Goal: Transaction & Acquisition: Purchase product/service

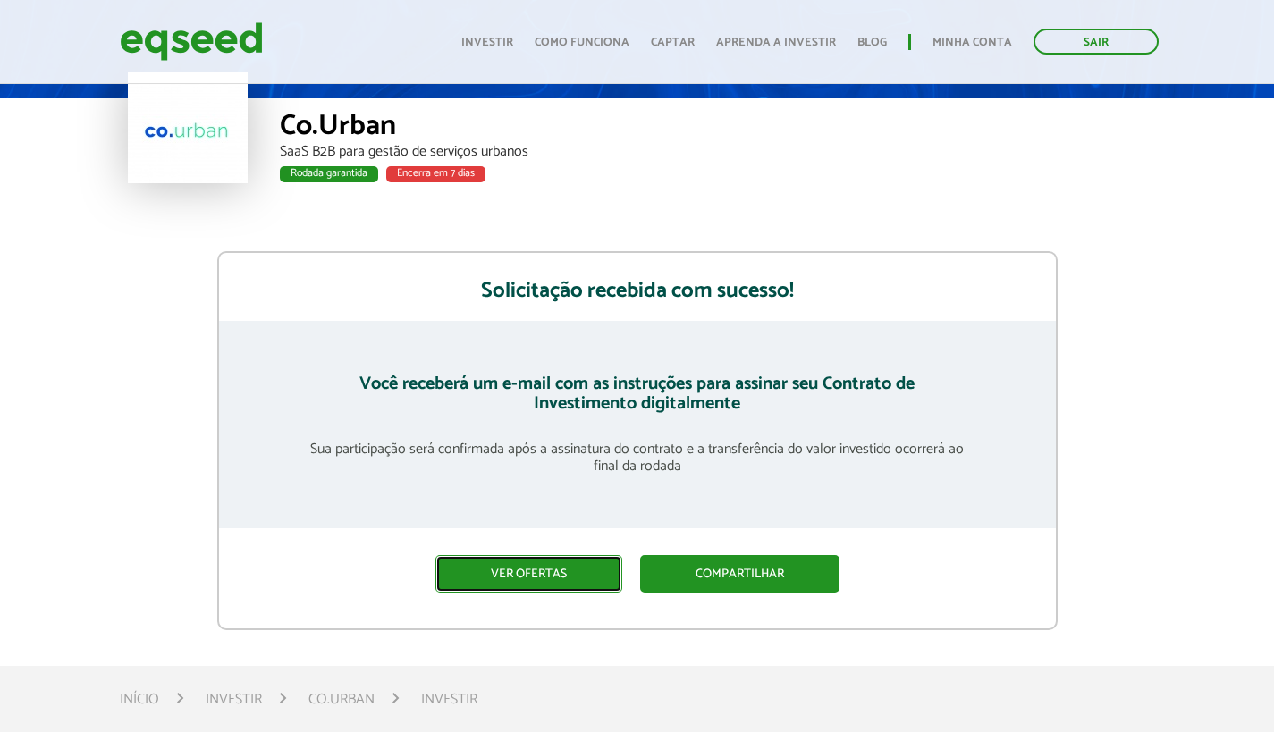
click at [538, 590] on link "Ver ofertas" at bounding box center [528, 574] width 187 height 38
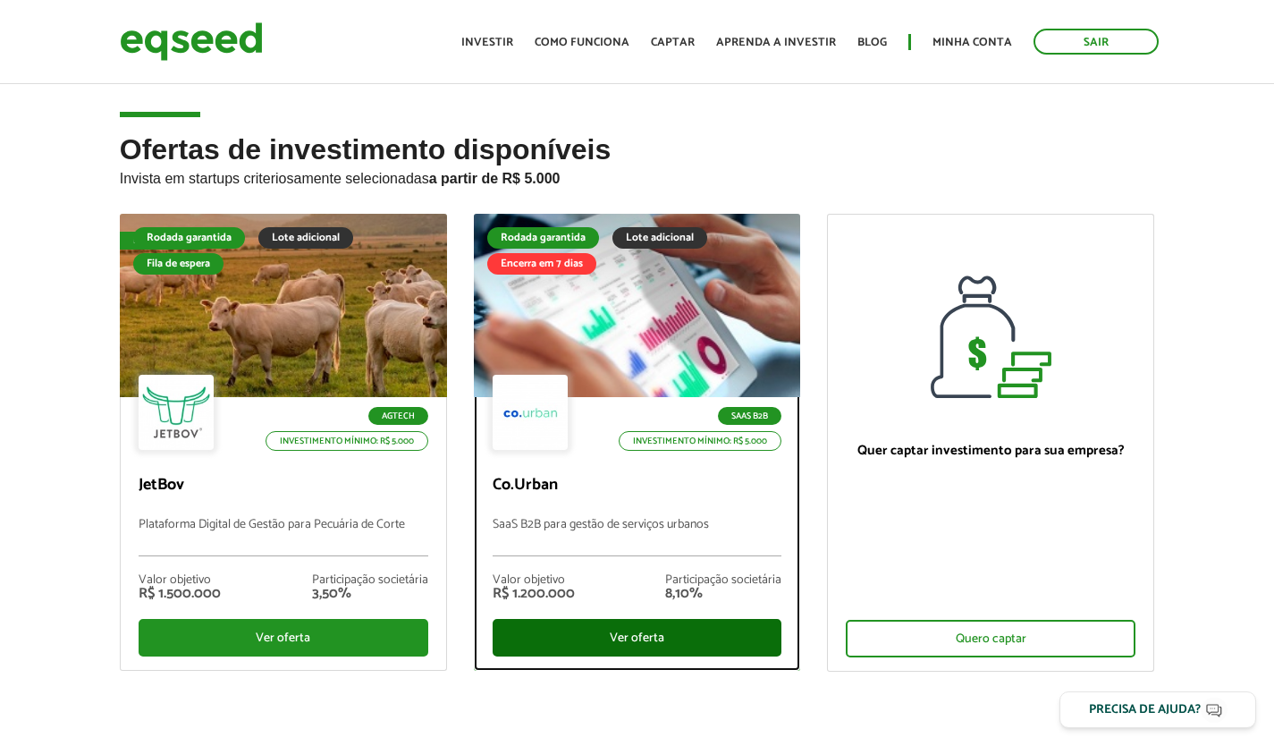
click at [679, 649] on div "Ver oferta" at bounding box center [638, 638] width 290 height 38
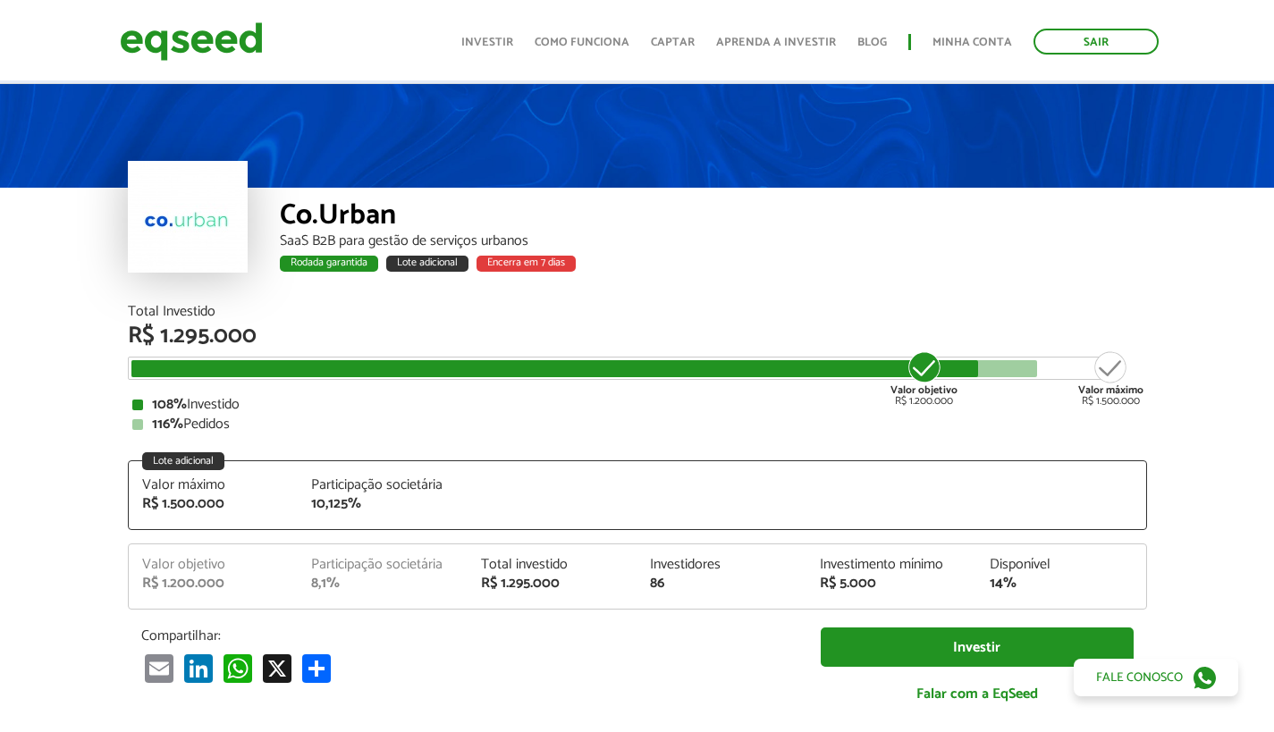
scroll to position [89, 0]
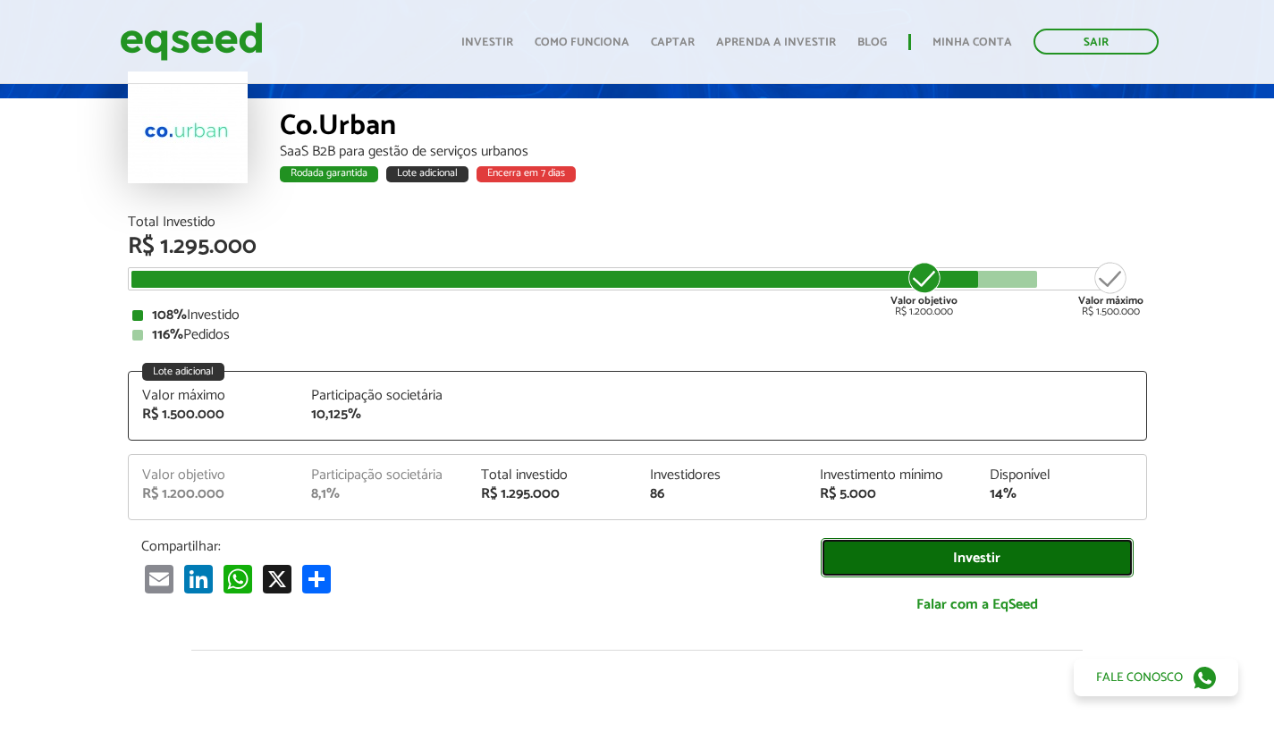
click at [898, 567] on link "Investir" at bounding box center [977, 558] width 313 height 40
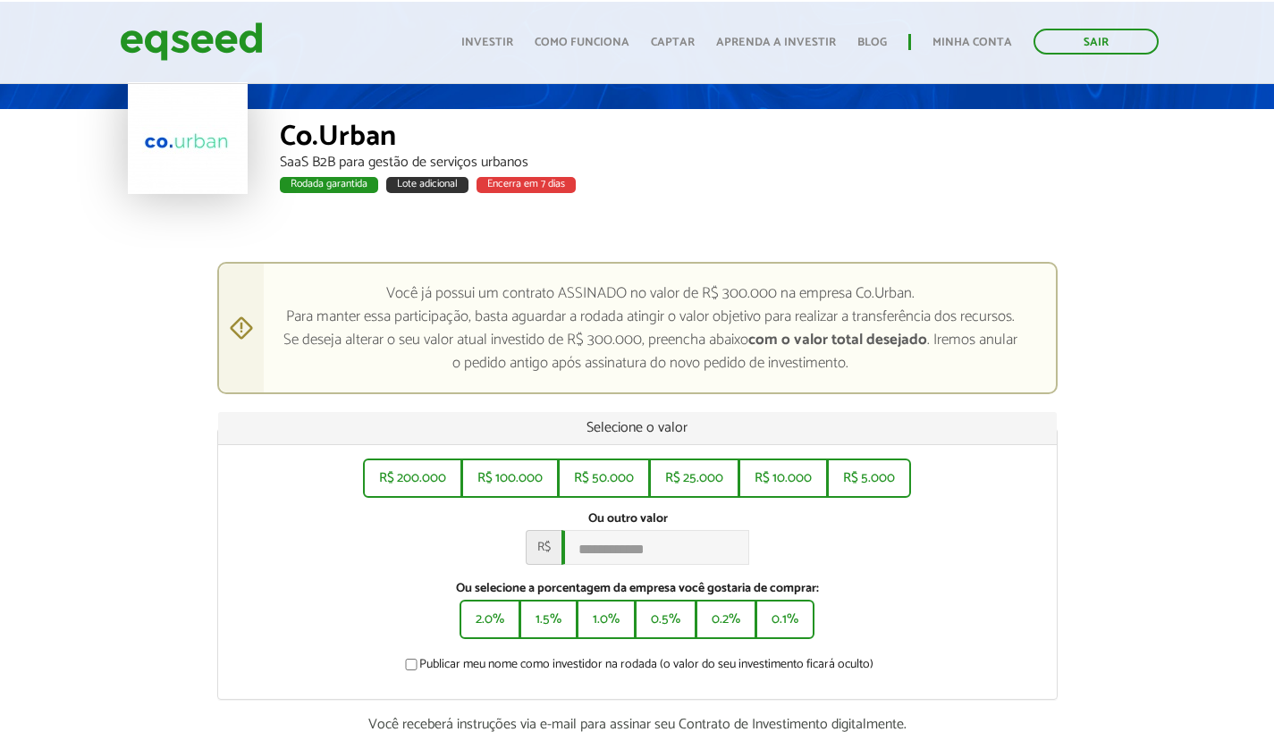
scroll to position [89, 0]
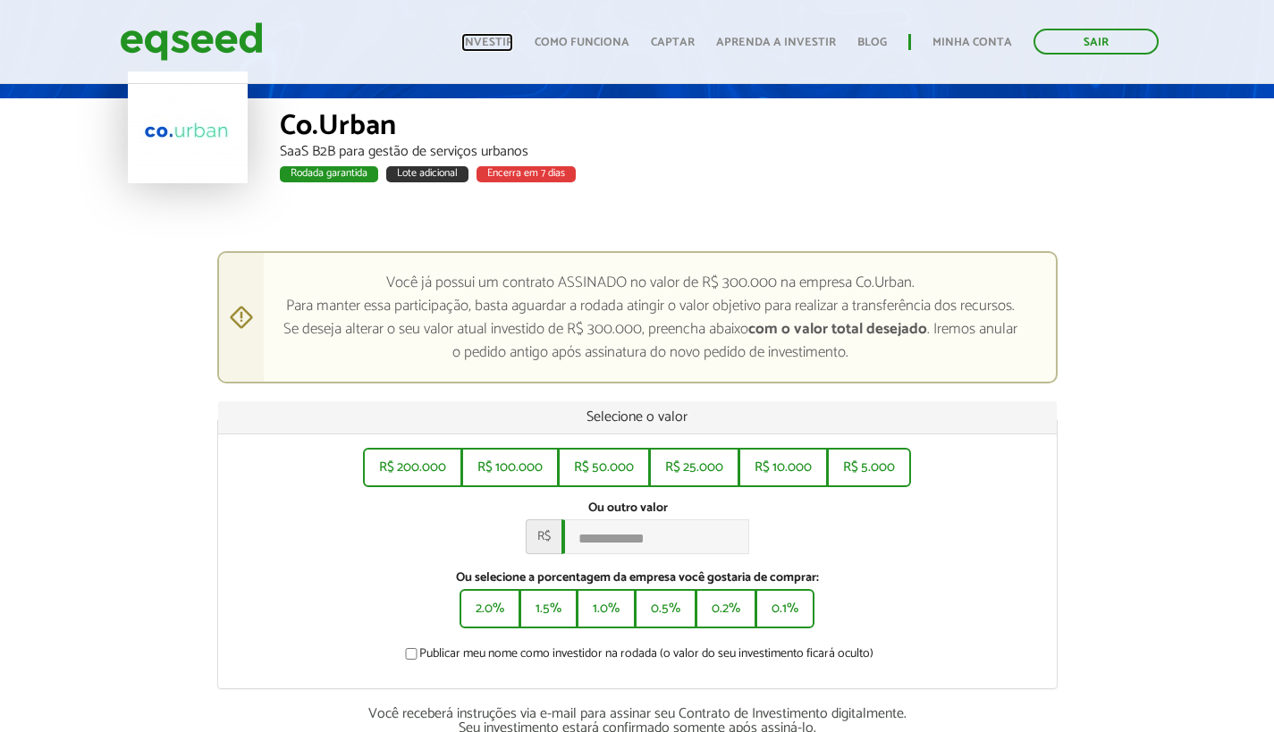
click at [489, 47] on link "Investir" at bounding box center [487, 43] width 52 height 12
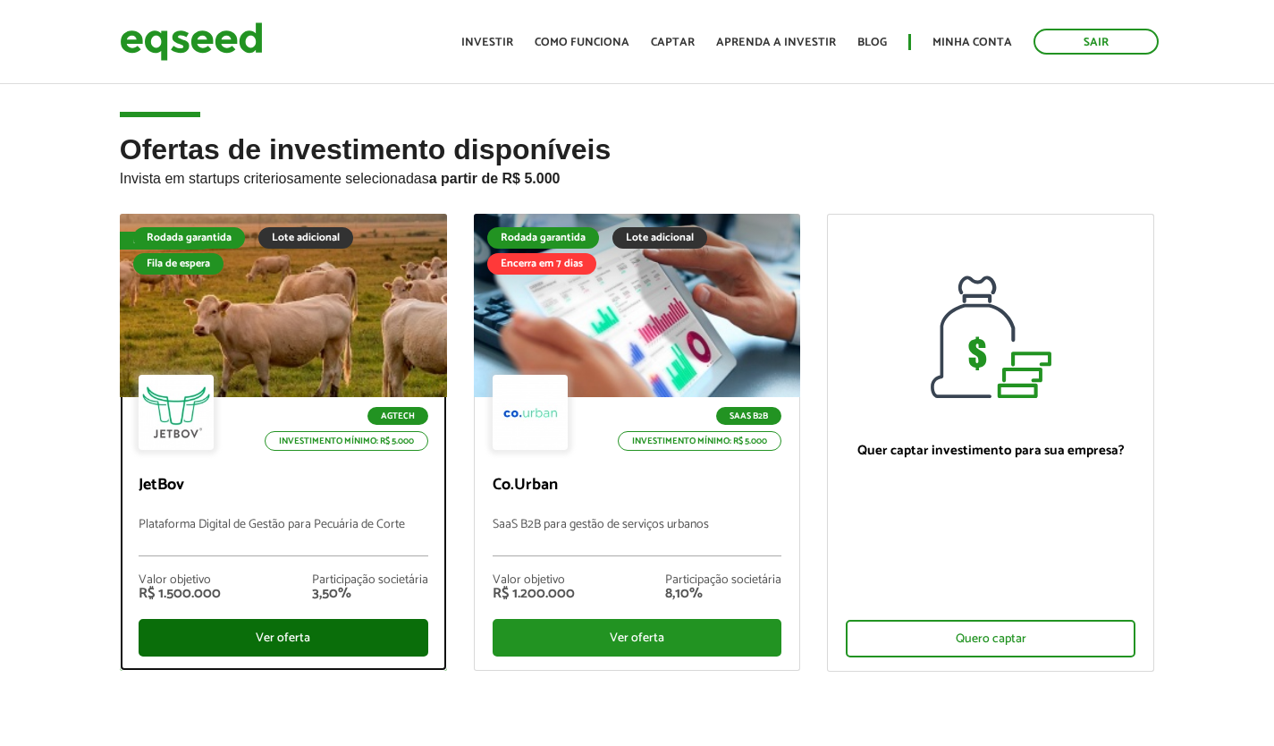
click at [280, 635] on div "Ver oferta" at bounding box center [284, 638] width 290 height 38
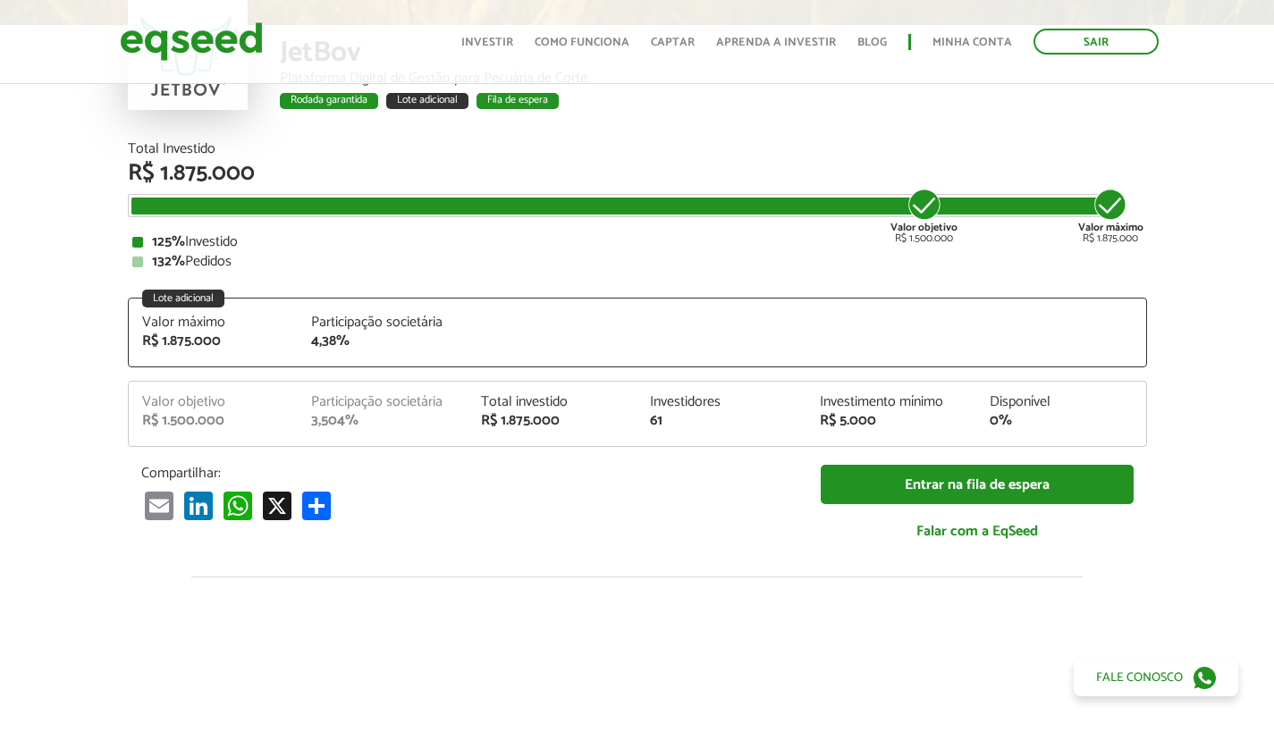
scroll to position [179, 0]
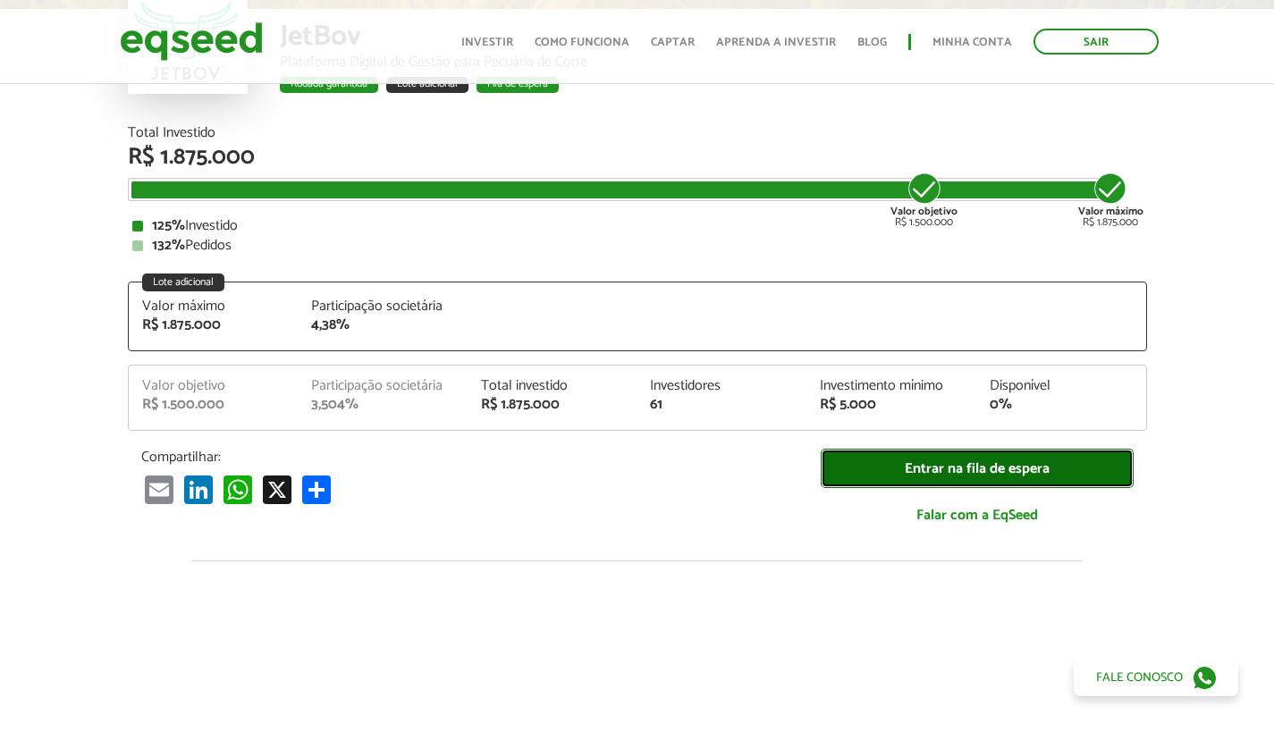
click at [895, 476] on link "Entrar na fila de espera" at bounding box center [977, 469] width 313 height 40
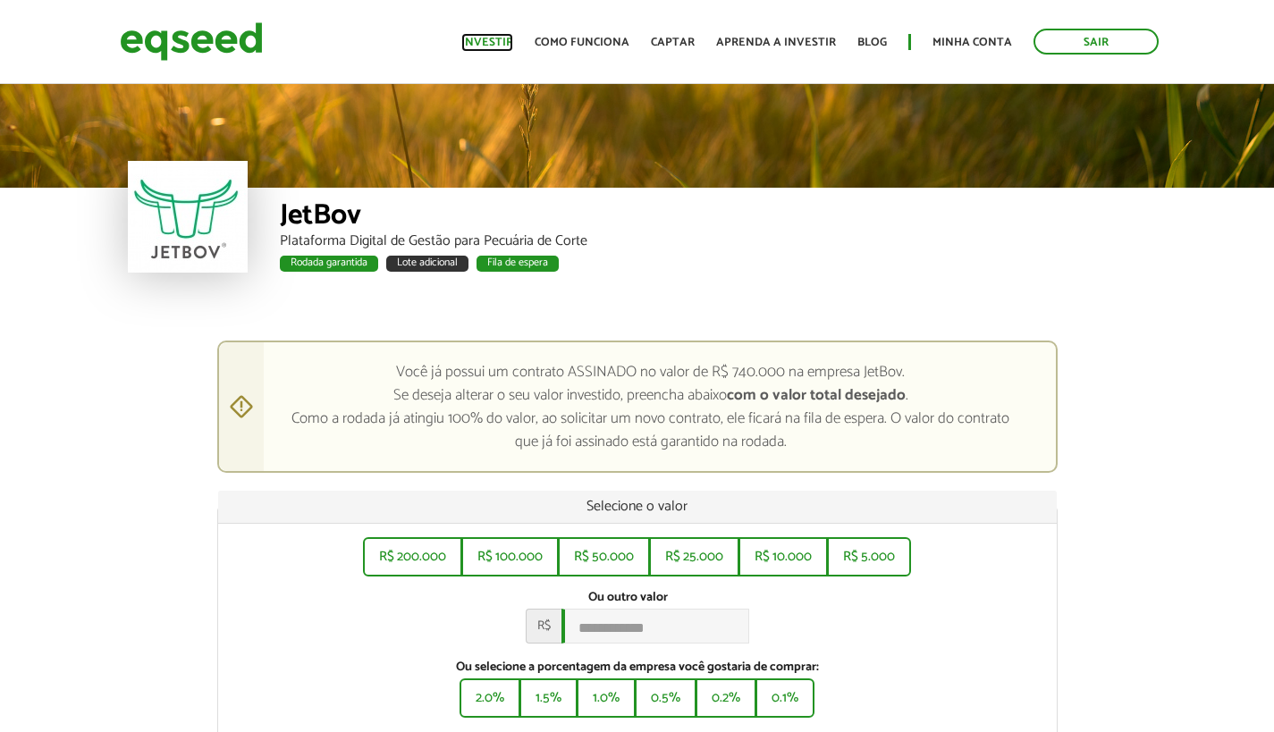
click at [479, 37] on link "Investir" at bounding box center [487, 43] width 52 height 12
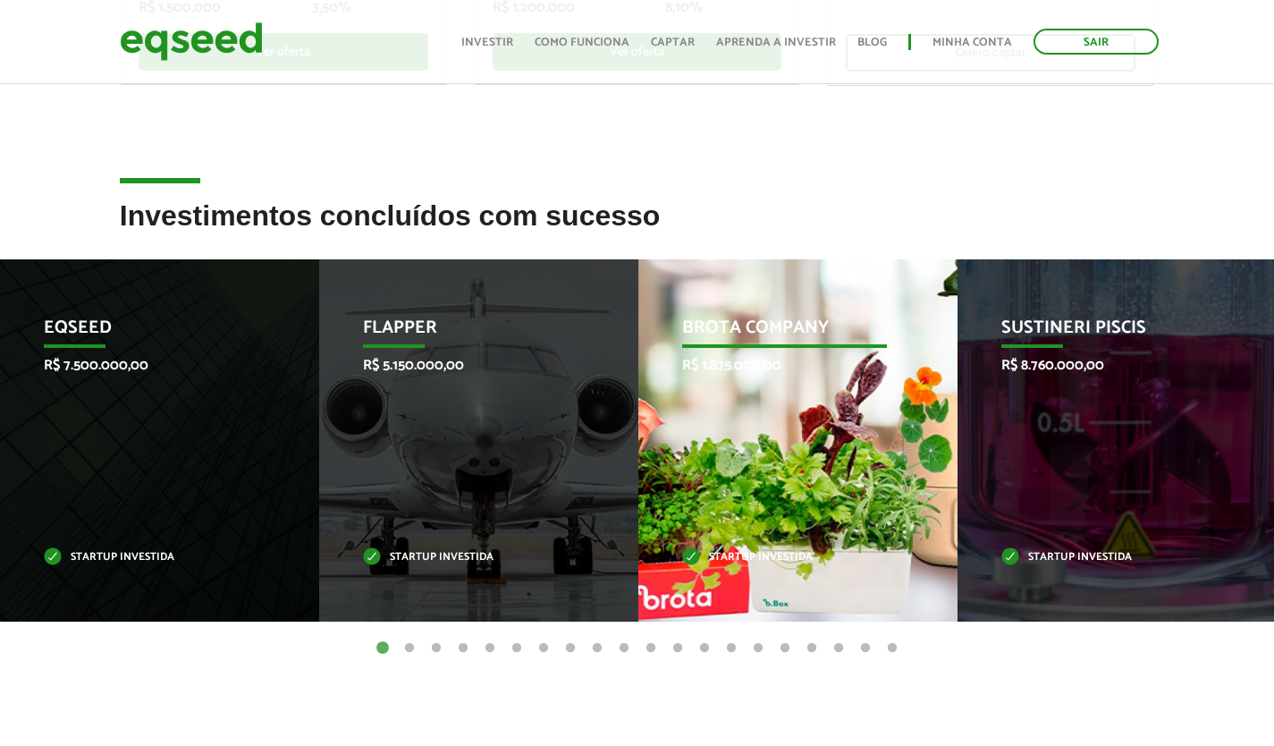
scroll to position [626, 0]
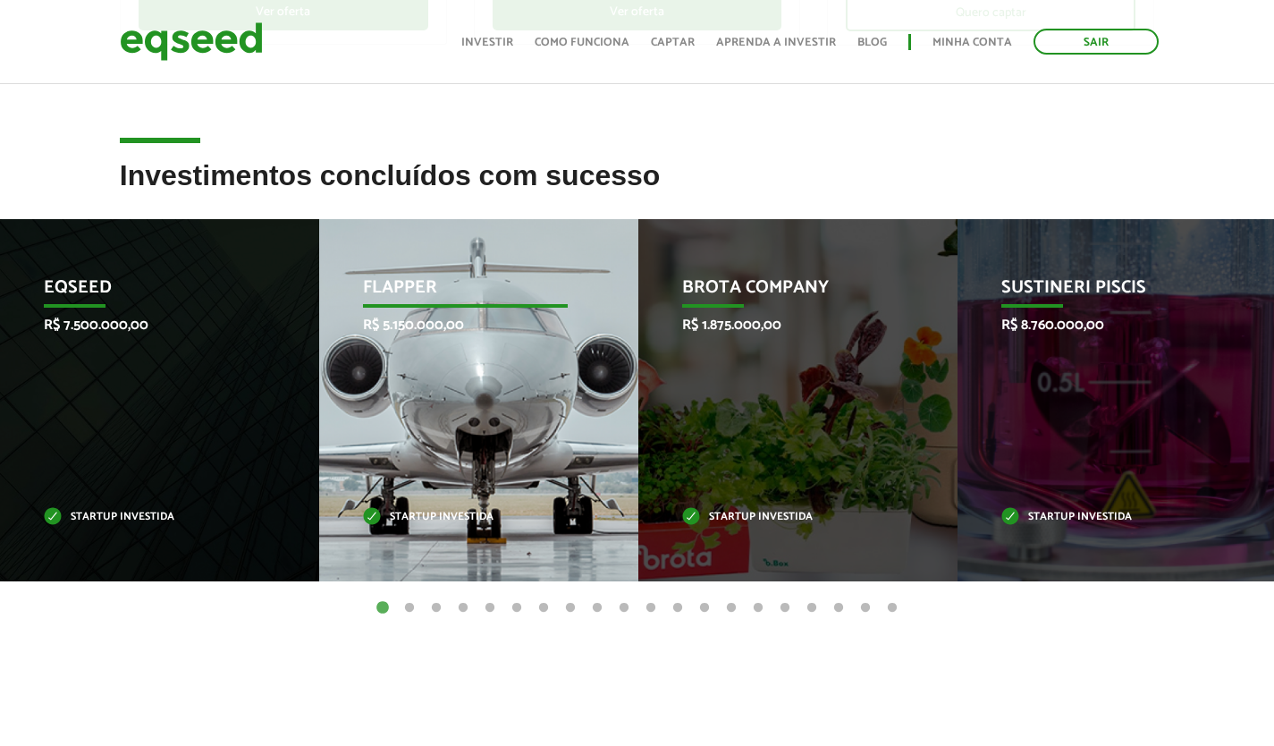
click at [466, 459] on div "Flapper R$ 5.150.000,00 Startup investida" at bounding box center [465, 400] width 292 height 362
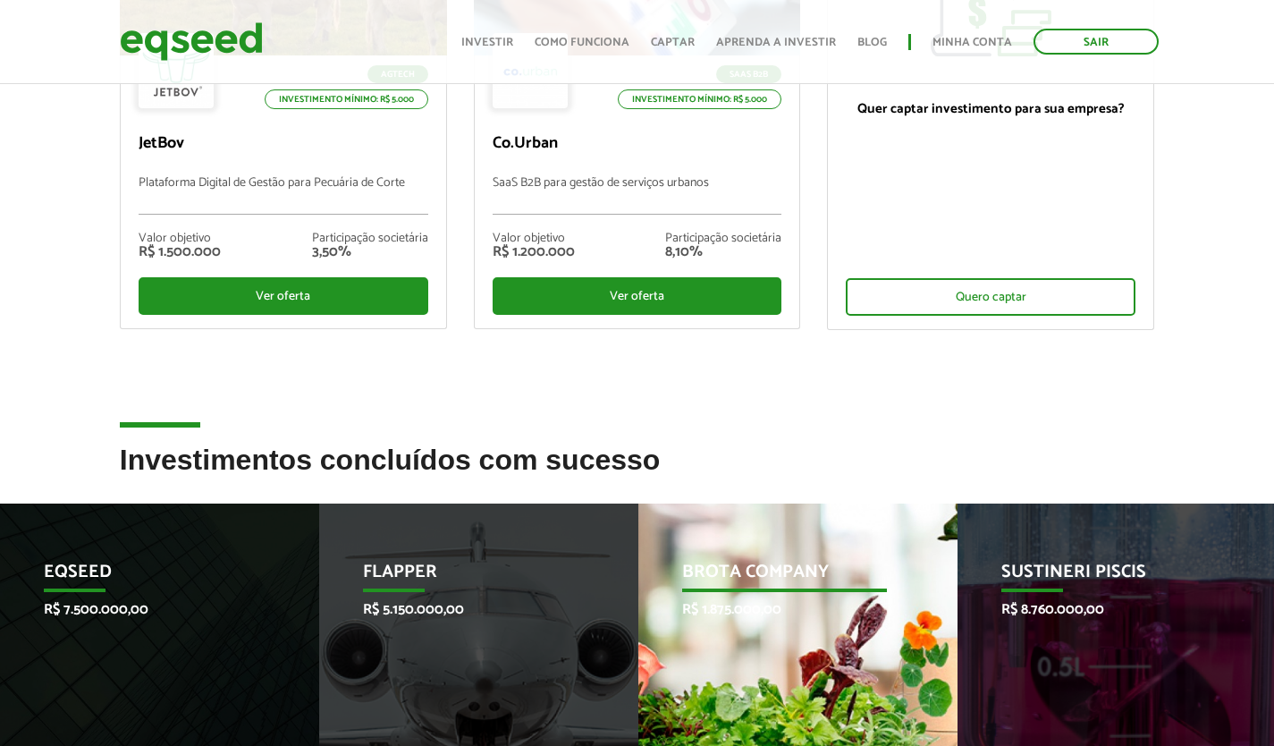
scroll to position [0, 0]
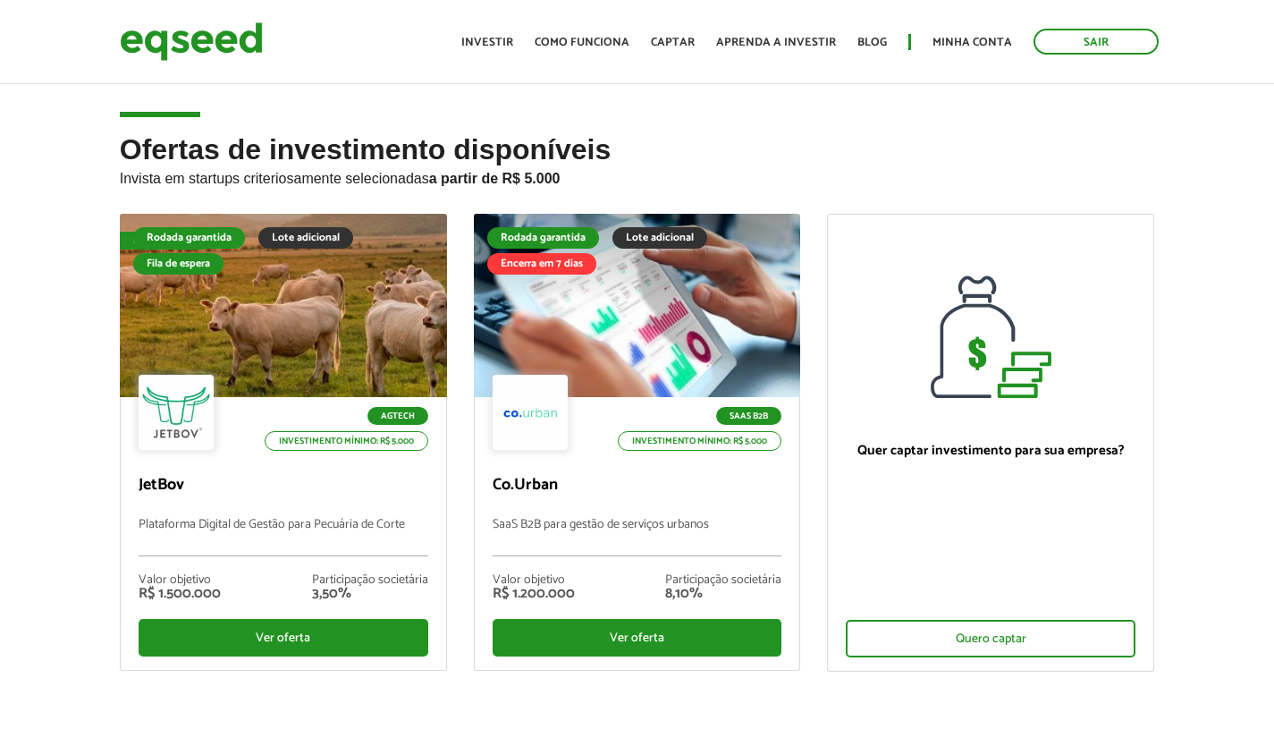
click at [892, 46] on ul "Início Investir Como funciona Captar Aprenda a investir Blog Minha conta Sair" at bounding box center [809, 42] width 715 height 26
click at [887, 42] on link "Blog" at bounding box center [871, 43] width 29 height 12
